Goal: Task Accomplishment & Management: Use online tool/utility

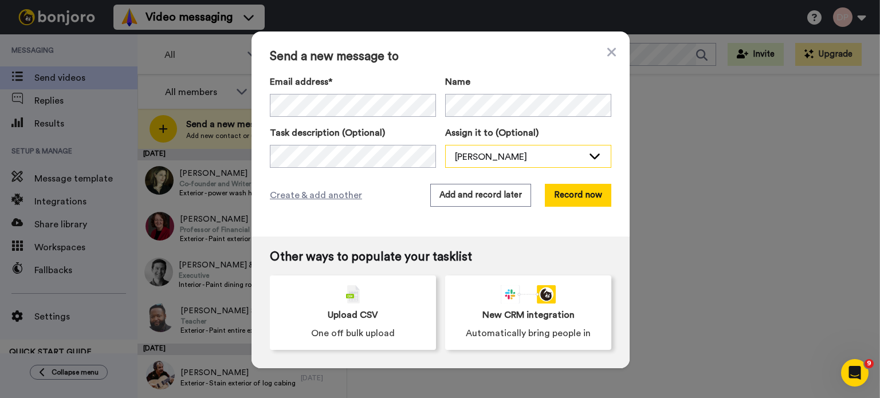
click at [487, 158] on div "[PERSON_NAME]" at bounding box center [519, 157] width 128 height 14
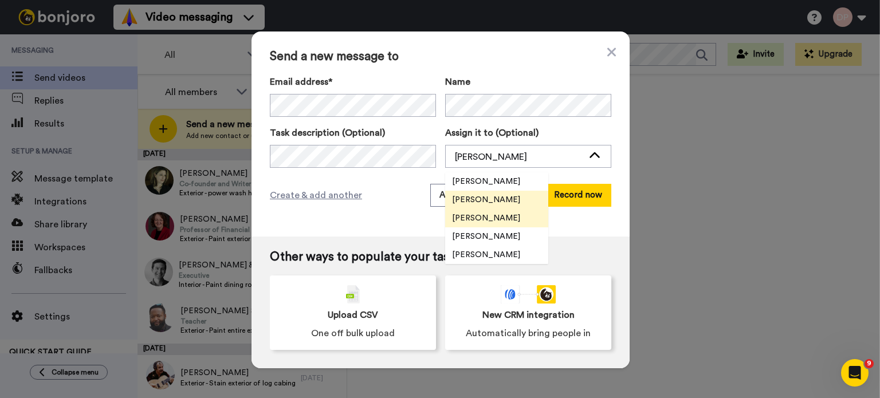
click at [490, 221] on span "[PERSON_NAME]" at bounding box center [486, 218] width 82 height 11
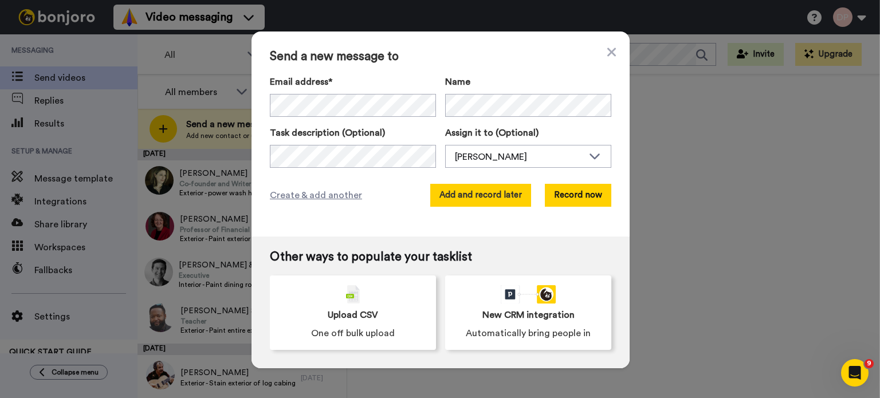
click at [472, 193] on button "Add and record later" at bounding box center [480, 195] width 101 height 23
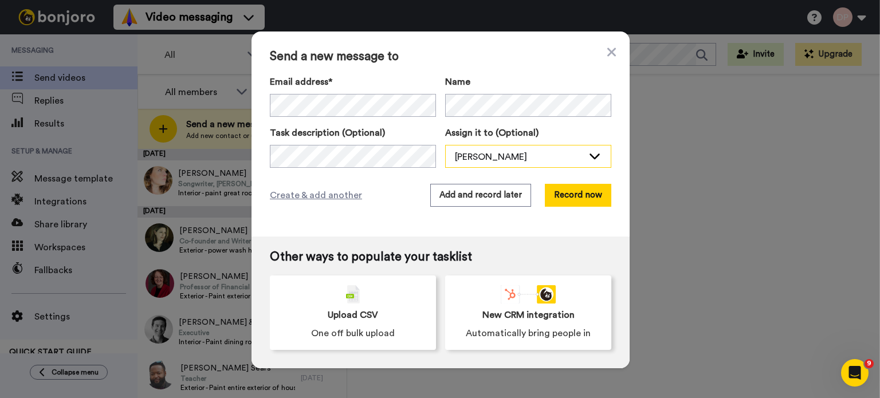
click at [465, 162] on div "[PERSON_NAME]" at bounding box center [519, 157] width 128 height 14
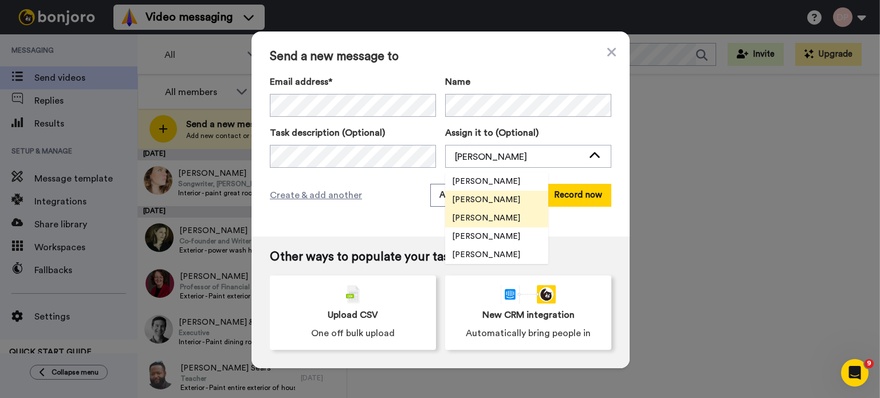
click at [489, 217] on span "[PERSON_NAME]" at bounding box center [486, 218] width 82 height 11
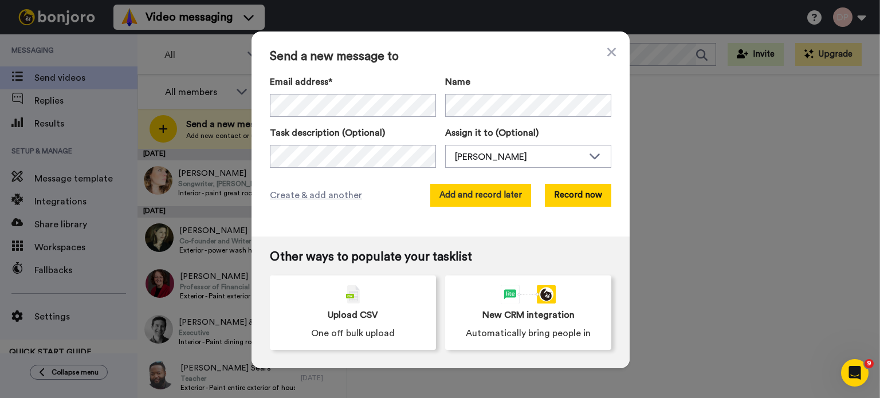
click at [469, 187] on button "Add and record later" at bounding box center [480, 195] width 101 height 23
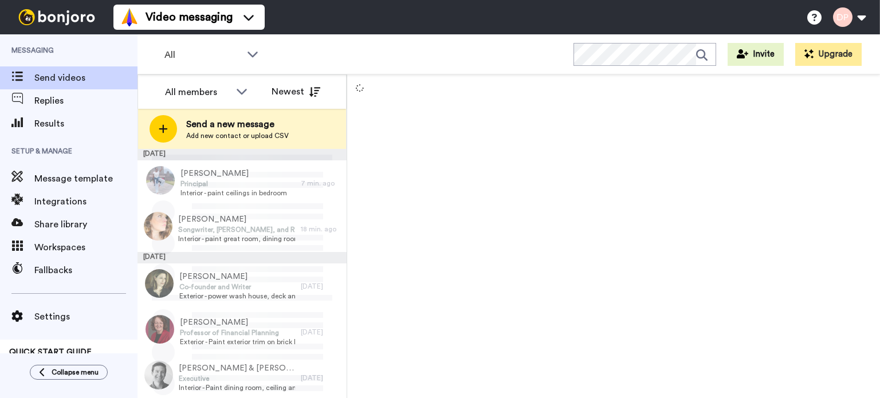
click at [239, 132] on span "Add new contact or upload CSV" at bounding box center [237, 135] width 103 height 9
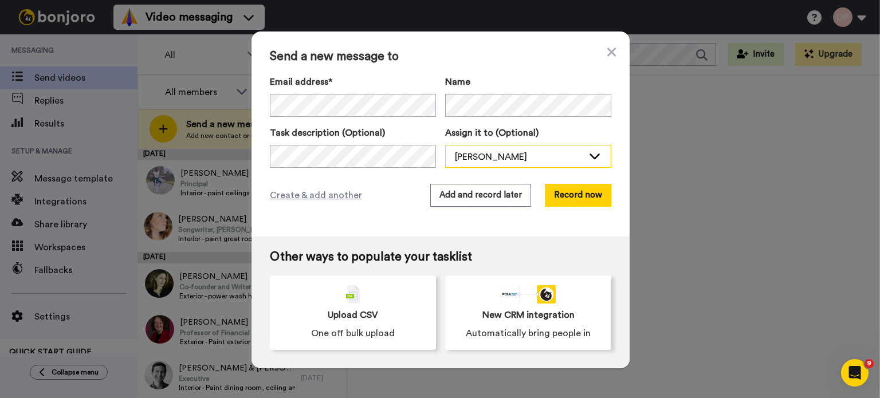
click at [496, 155] on div "[PERSON_NAME]" at bounding box center [519, 157] width 128 height 14
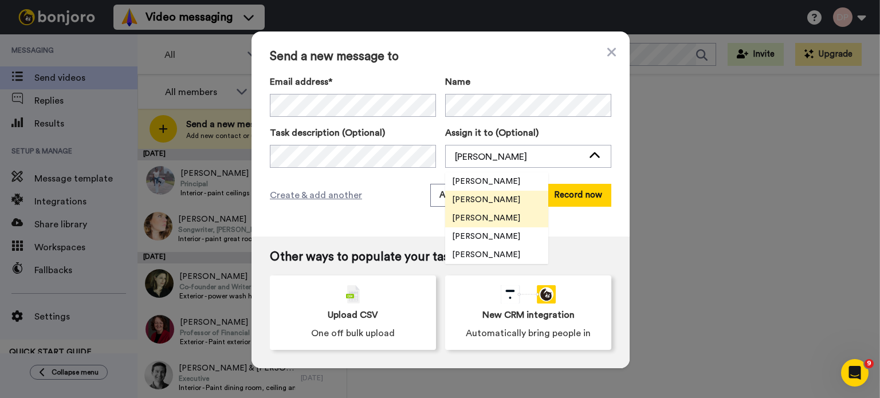
click at [466, 218] on span "[PERSON_NAME]" at bounding box center [486, 218] width 82 height 11
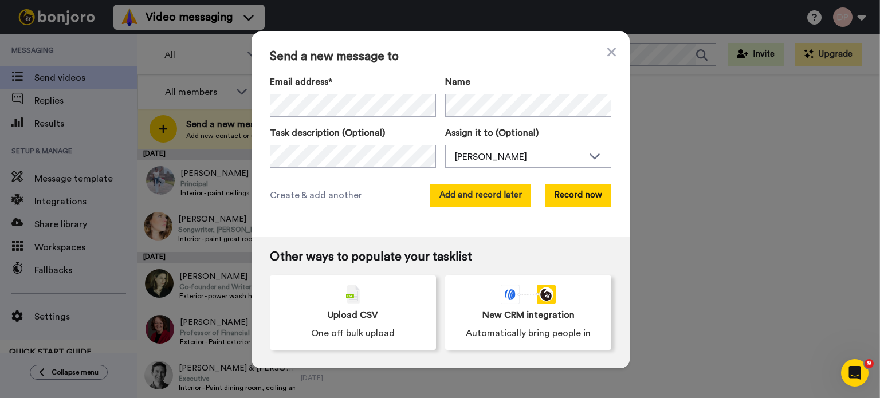
click at [470, 198] on button "Add and record later" at bounding box center [480, 195] width 101 height 23
